Goal: Navigation & Orientation: Find specific page/section

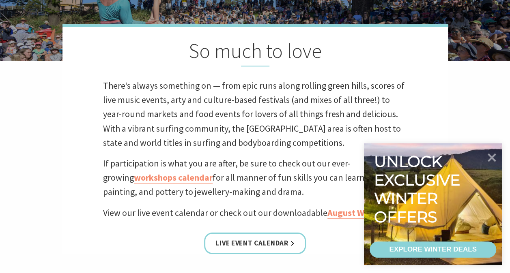
scroll to position [284, 0]
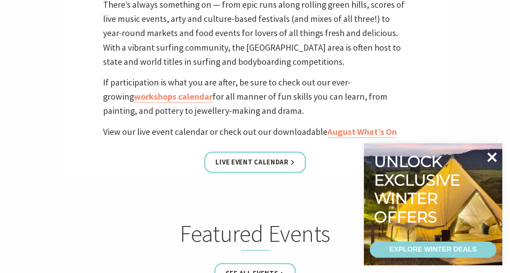
click at [491, 156] on icon at bounding box center [492, 157] width 10 height 10
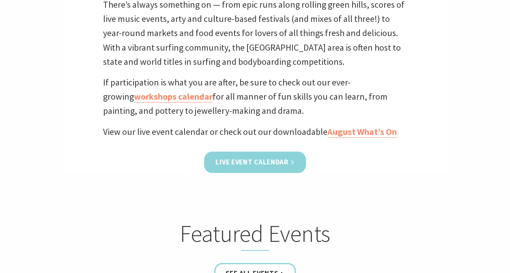
click at [266, 160] on link "Live Event Calendar" at bounding box center [254, 162] width 101 height 21
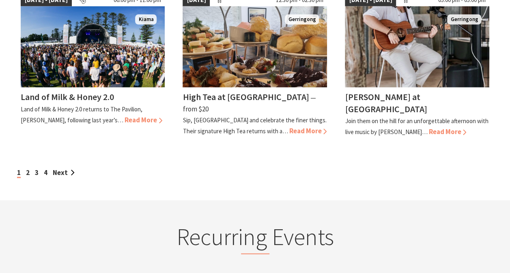
scroll to position [770, 0]
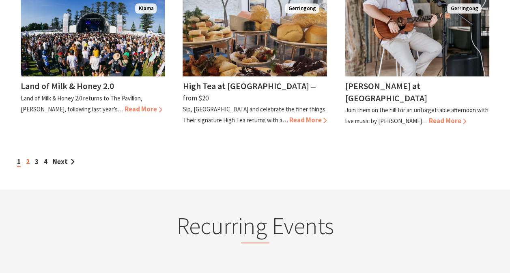
click at [27, 157] on link "2" at bounding box center [28, 161] width 4 height 9
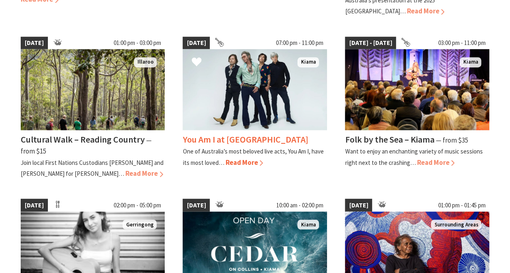
scroll to position [608, 0]
